Goal: Information Seeking & Learning: Learn about a topic

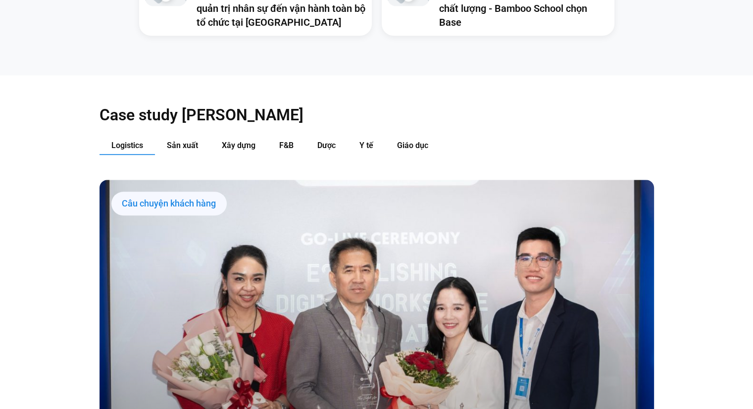
scroll to position [990, 0]
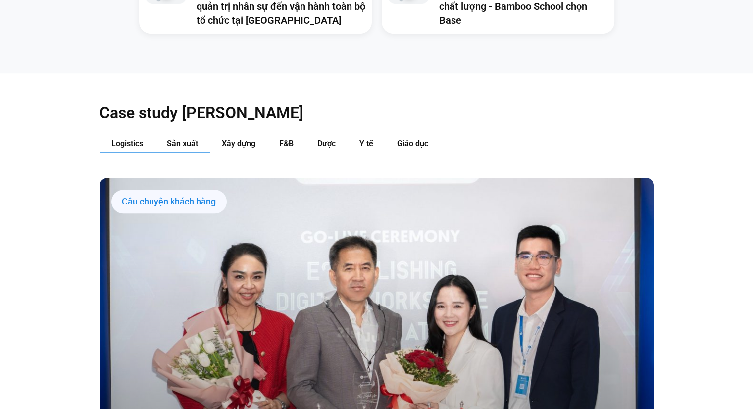
click at [179, 135] on button "Sản xuất" at bounding box center [182, 144] width 55 height 18
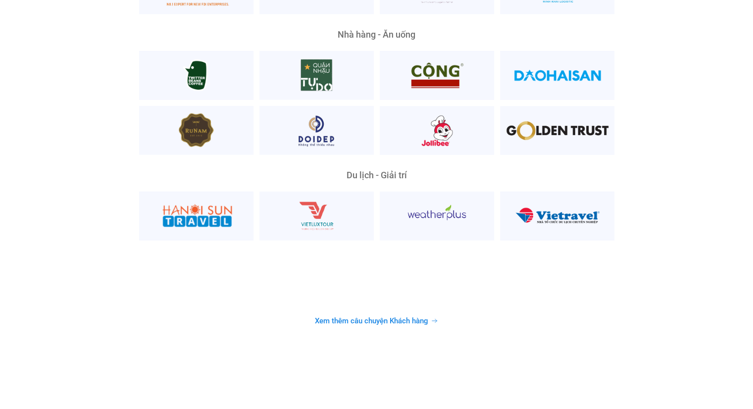
scroll to position [2524, 0]
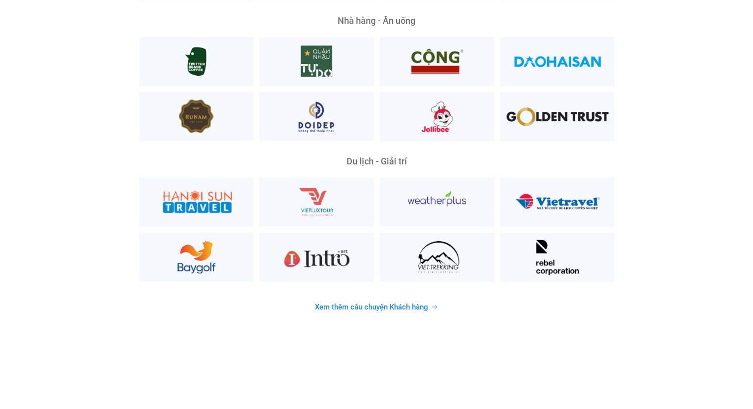
click at [356, 303] on span "Xem thêm câu chuyện Khách hàng" at bounding box center [371, 306] width 113 height 7
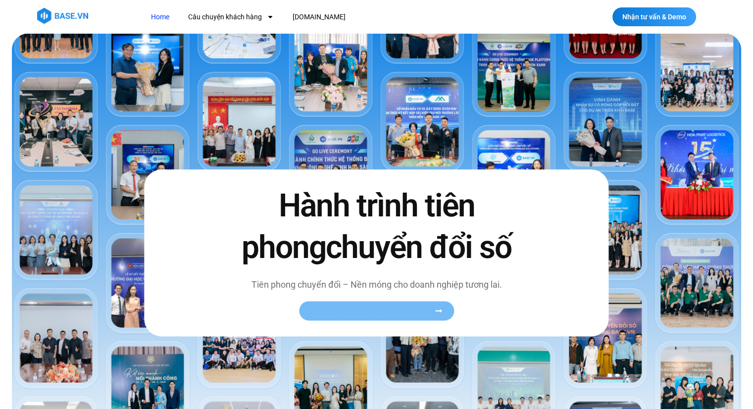
click at [418, 310] on span "Xem toàn bộ câu chuyện khách hàng" at bounding box center [371, 310] width 121 height 7
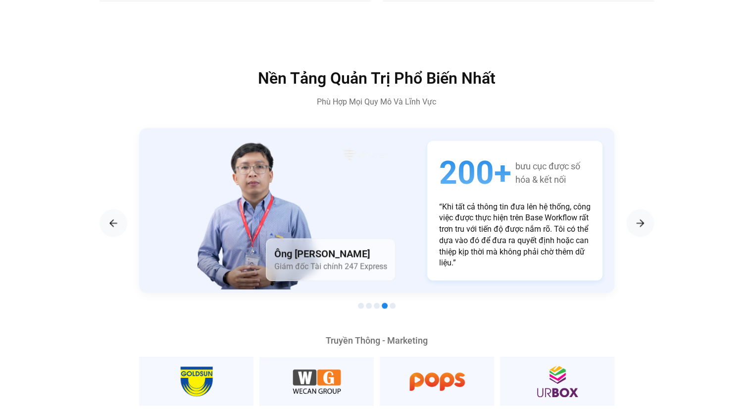
scroll to position [1683, 0]
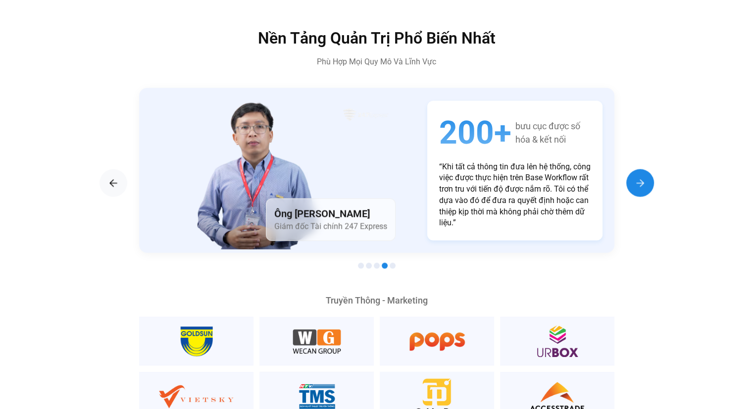
click at [642, 177] on img "Next slide" at bounding box center [640, 183] width 12 height 12
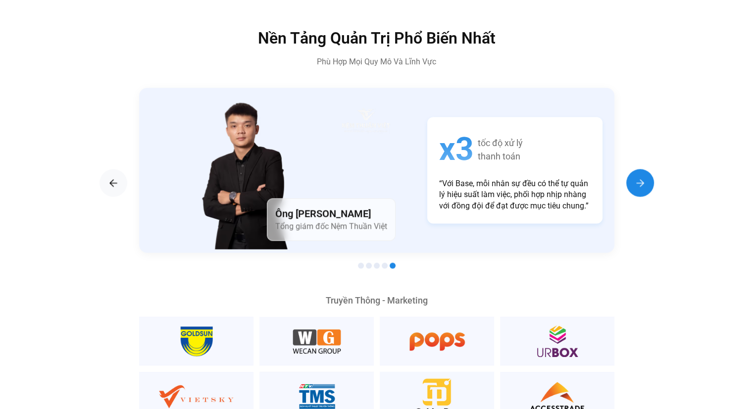
click at [642, 177] on img "Next slide" at bounding box center [640, 183] width 12 height 12
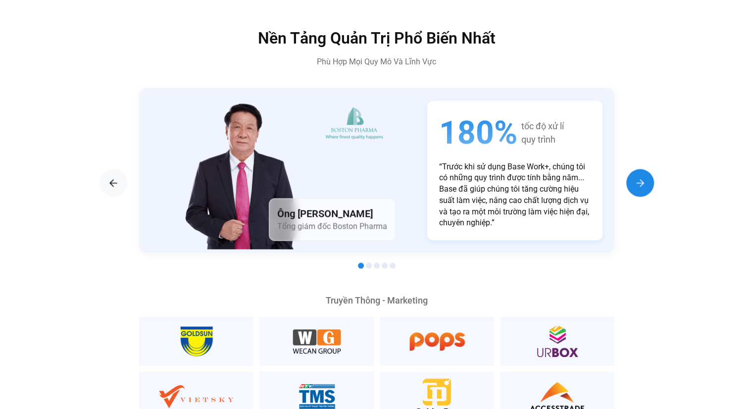
click at [642, 177] on img "Next slide" at bounding box center [640, 183] width 12 height 12
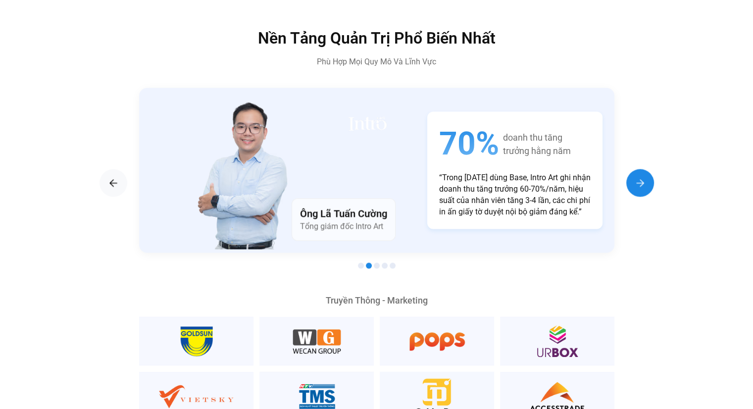
click at [642, 177] on img "Next slide" at bounding box center [640, 183] width 12 height 12
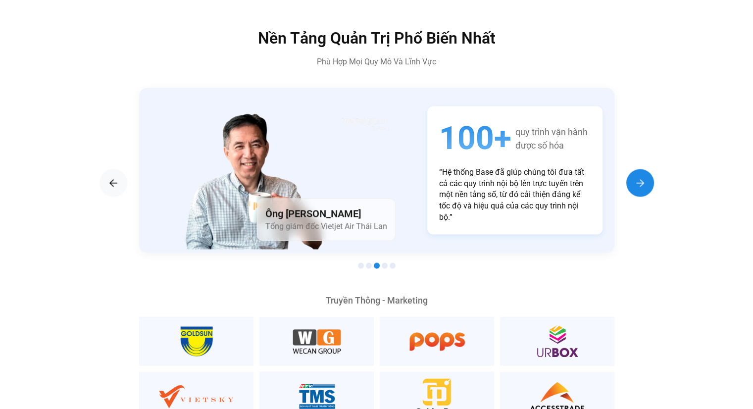
click at [642, 177] on img "Next slide" at bounding box center [640, 183] width 12 height 12
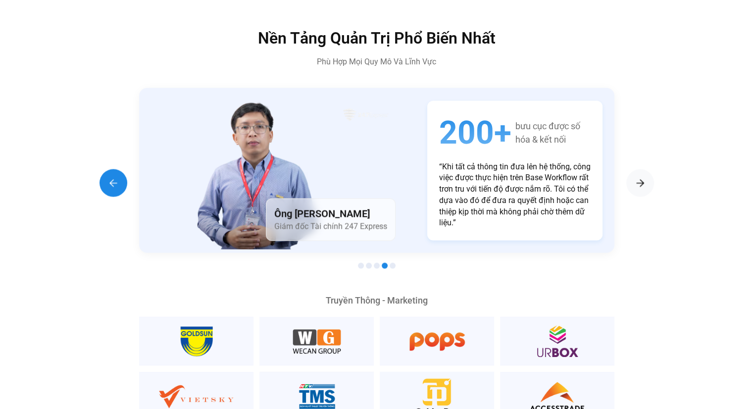
click at [107, 177] on img "Previous slide" at bounding box center [113, 183] width 12 height 12
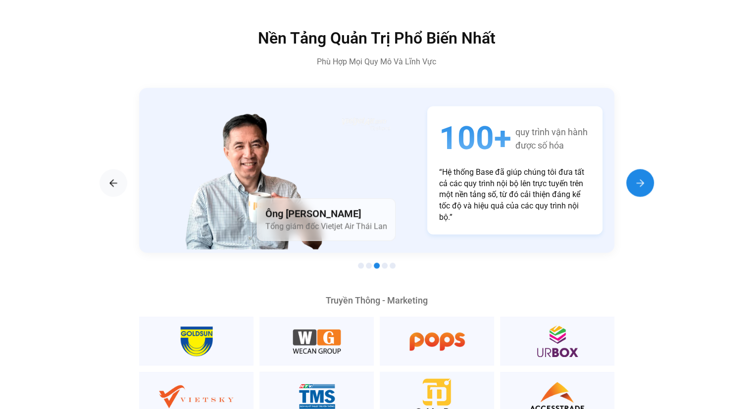
click at [645, 177] on img "Next slide" at bounding box center [640, 183] width 12 height 12
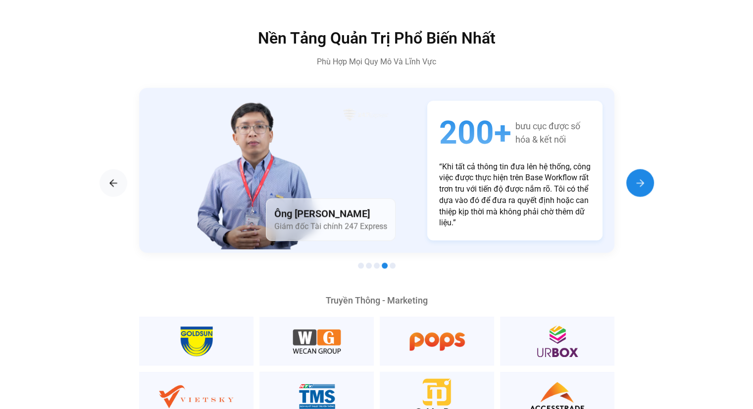
click at [645, 177] on img "Next slide" at bounding box center [640, 183] width 12 height 12
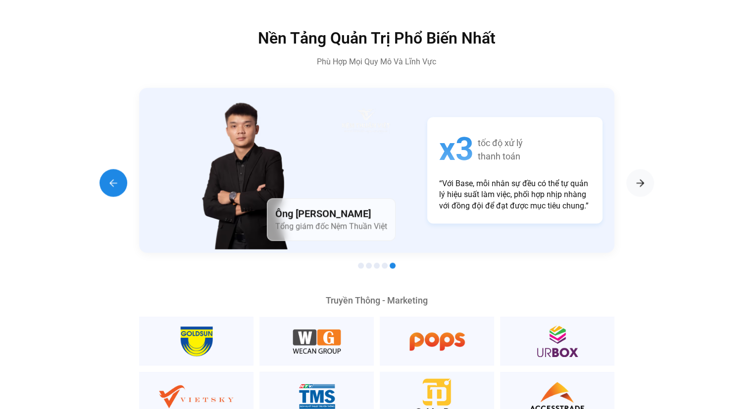
click at [112, 177] on img "Previous slide" at bounding box center [113, 183] width 12 height 12
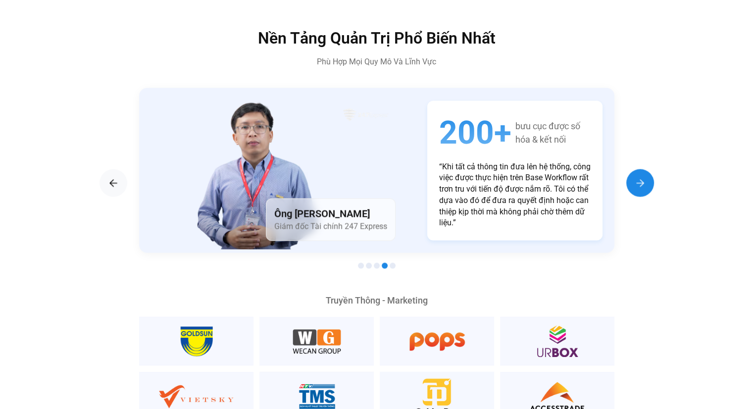
click at [641, 177] on img "Next slide" at bounding box center [640, 183] width 12 height 12
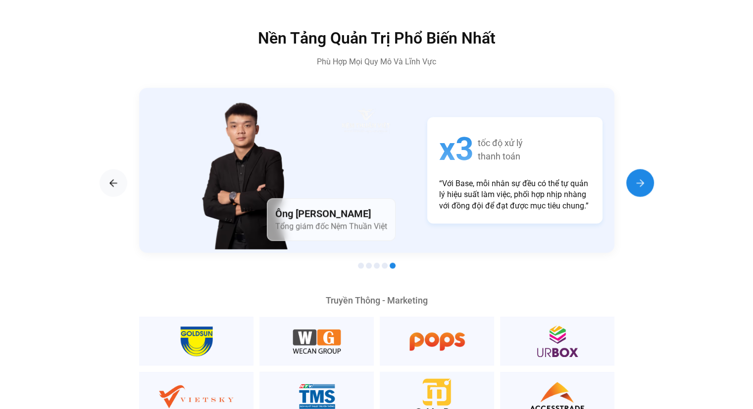
click at [644, 177] on img "Next slide" at bounding box center [640, 183] width 12 height 12
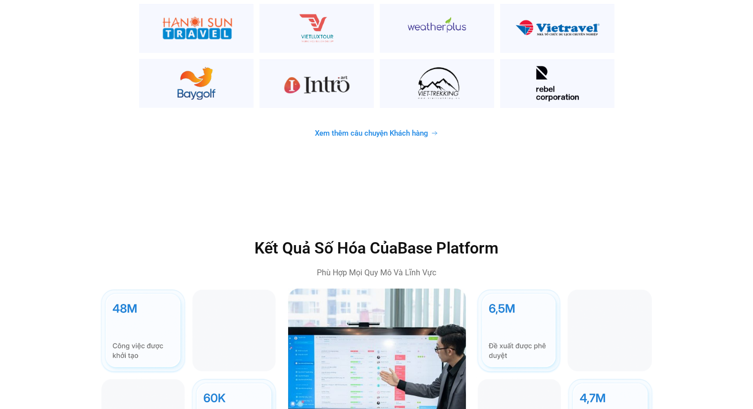
scroll to position [2722, 0]
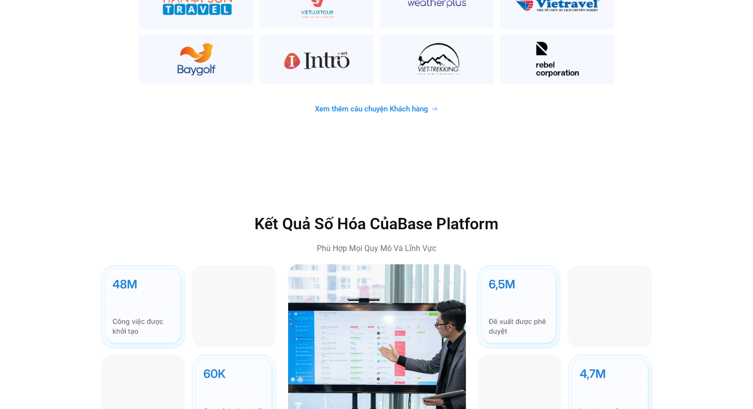
click at [402, 105] on span "Xem thêm câu chuyện Khách hàng" at bounding box center [371, 108] width 113 height 7
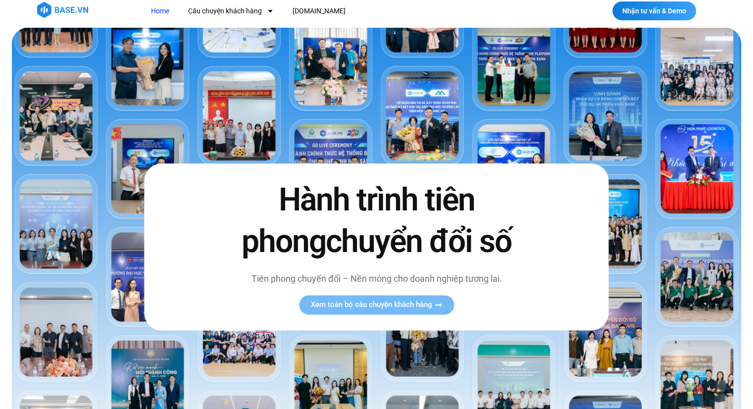
scroll to position [0, 0]
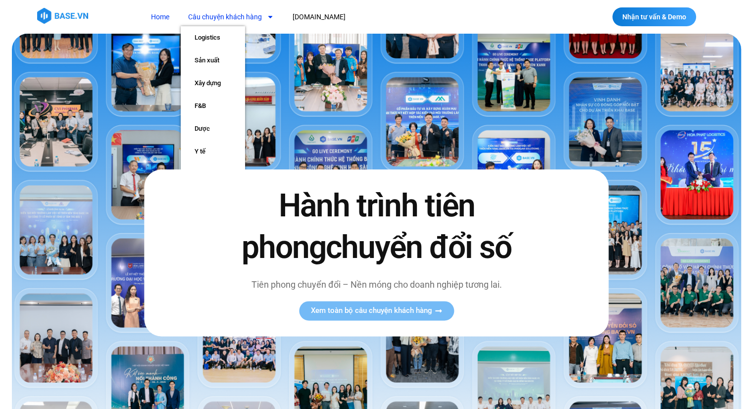
click at [259, 18] on link "Câu chuyện khách hàng" at bounding box center [231, 17] width 100 height 18
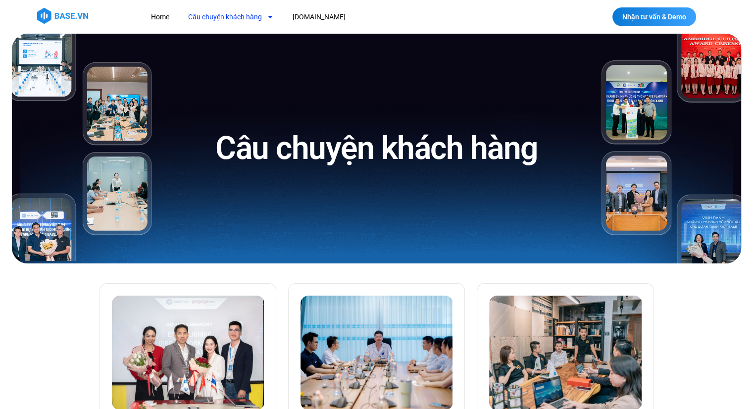
click at [252, 18] on link "Câu chuyện khách hàng" at bounding box center [231, 17] width 100 height 18
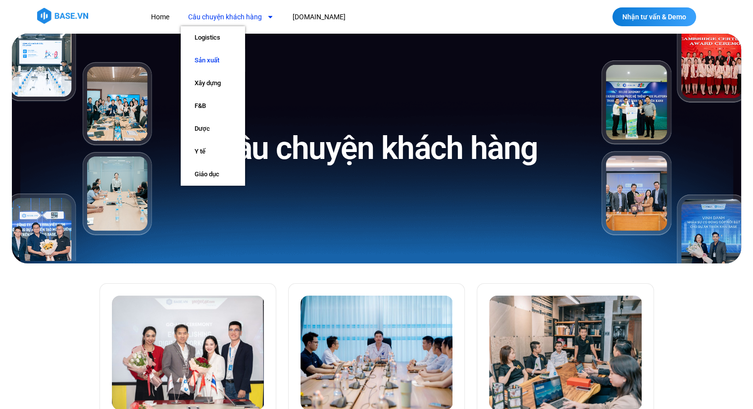
click at [213, 61] on link "Sản xuất" at bounding box center [213, 60] width 64 height 23
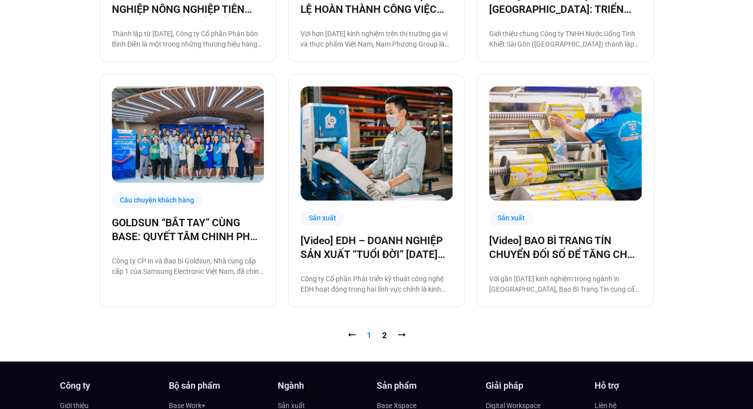
scroll to position [990, 0]
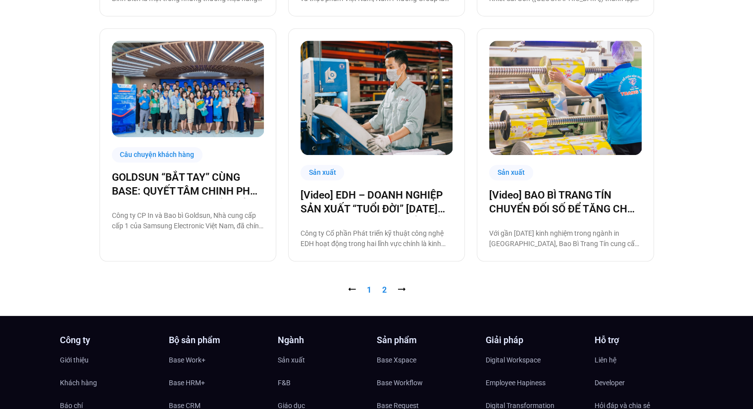
click at [385, 292] on link "Trang 2" at bounding box center [384, 289] width 4 height 9
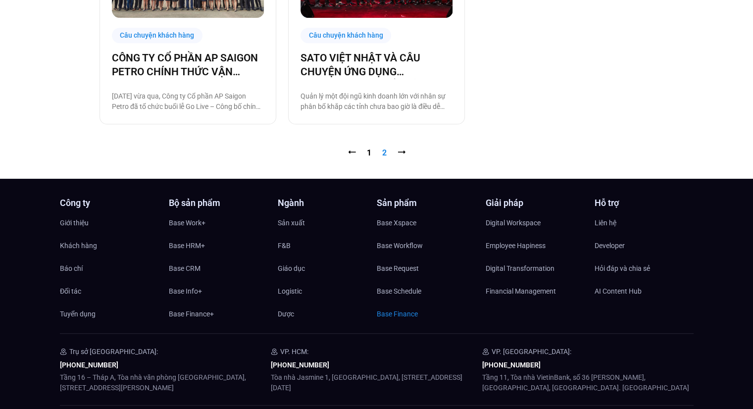
scroll to position [891, 0]
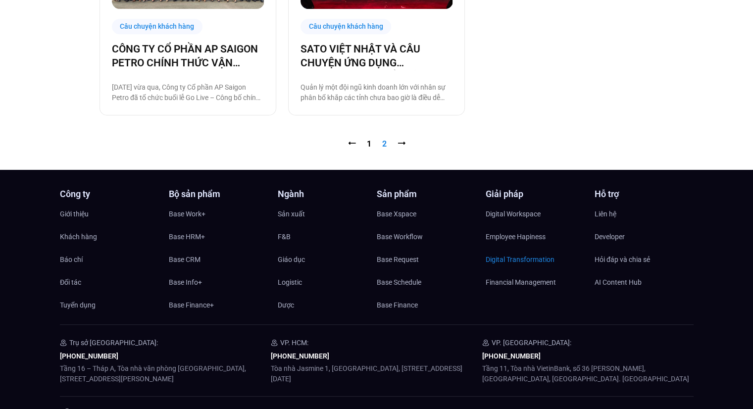
click at [522, 256] on span "Digital Transformation" at bounding box center [520, 259] width 69 height 15
